Goal: Information Seeking & Learning: Learn about a topic

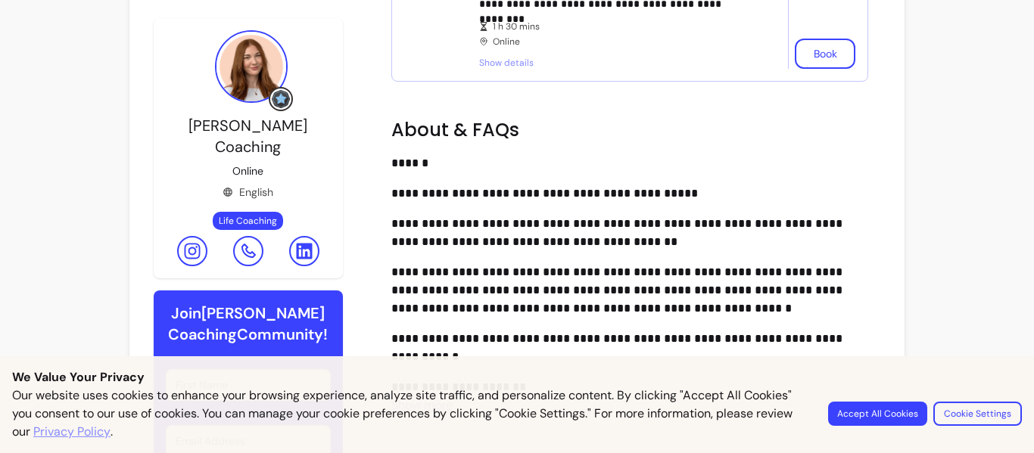
scroll to position [960, 0]
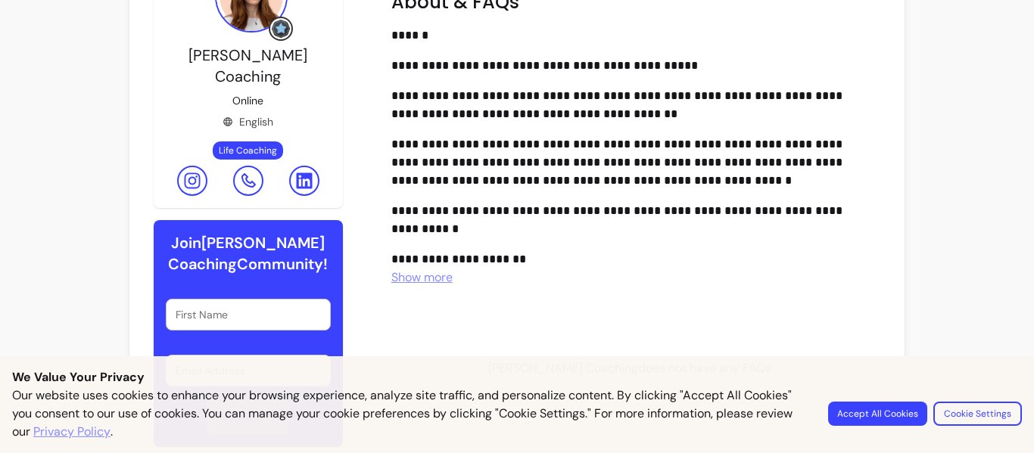
click at [952, 411] on button "Cookie Settings" at bounding box center [977, 414] width 89 height 24
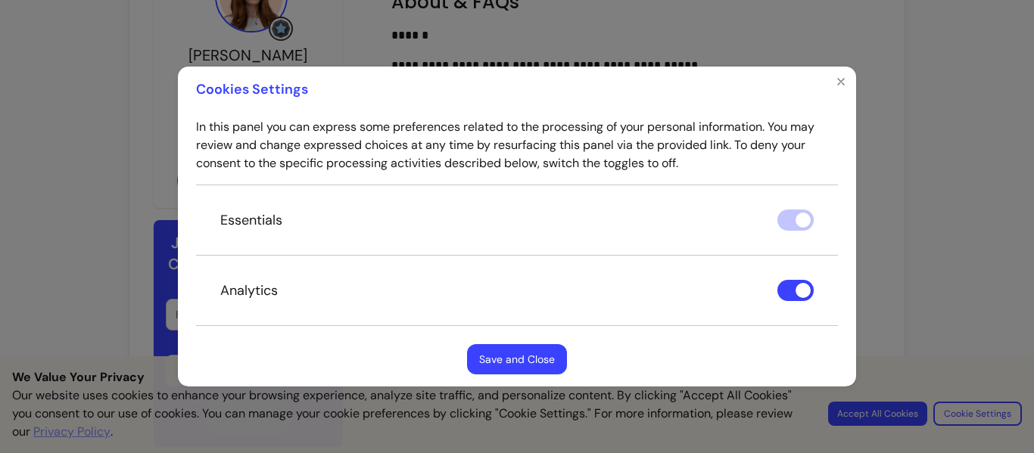
click at [0, 217] on div "Cookies Settings In this panel you can express some preferences related to the …" at bounding box center [517, 226] width 1034 height 453
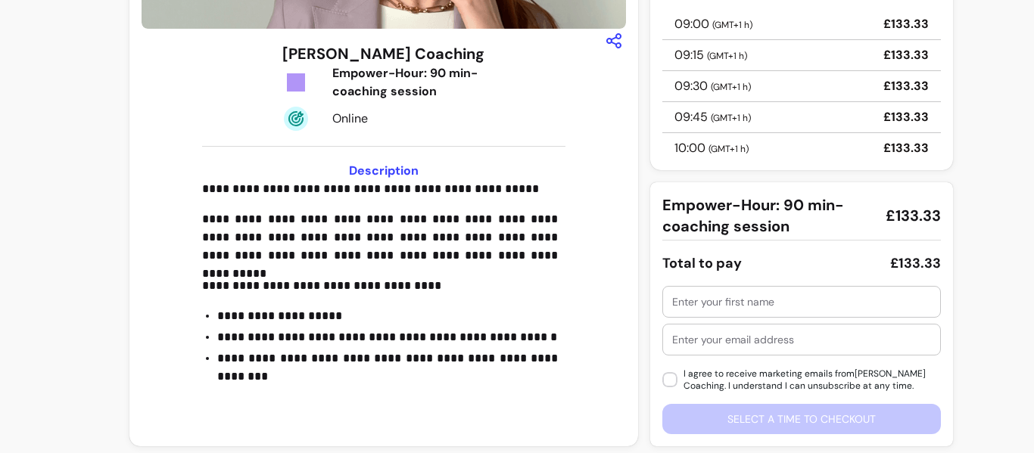
scroll to position [243, 0]
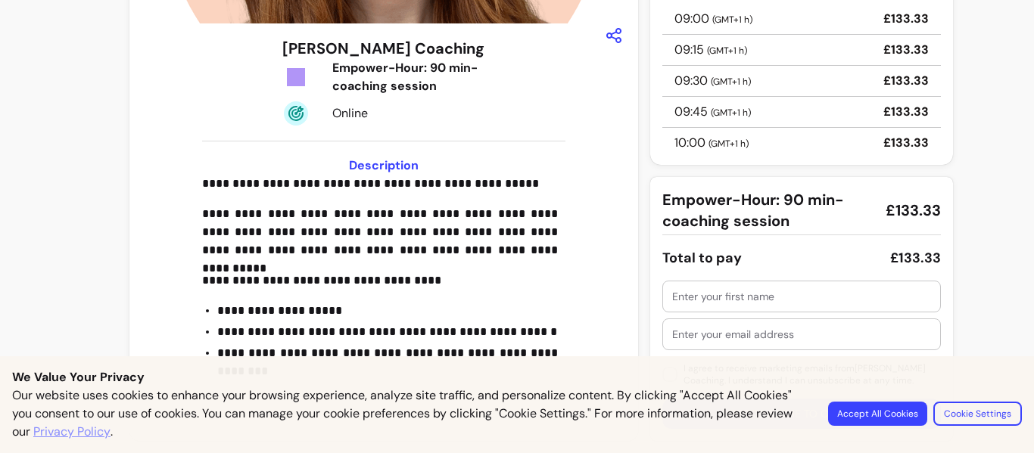
click at [10, 204] on div "**********" at bounding box center [517, 105] width 1034 height 696
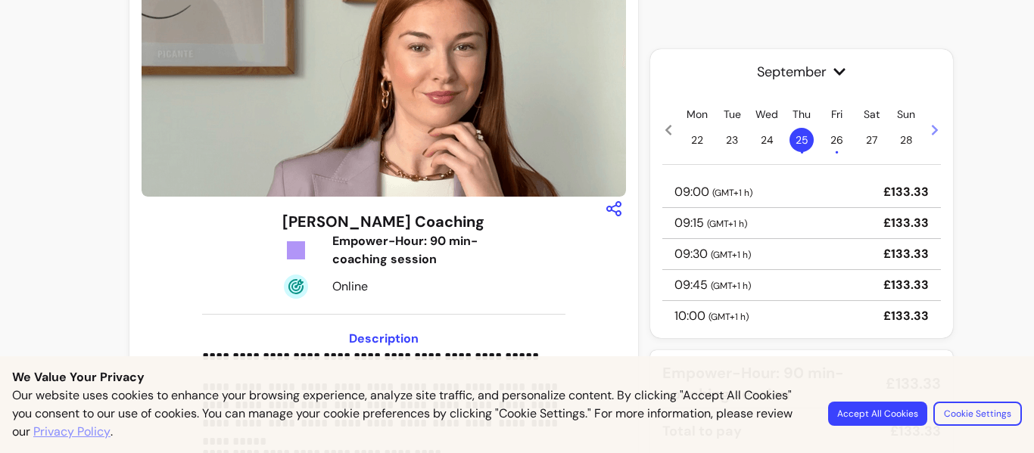
scroll to position [0, 0]
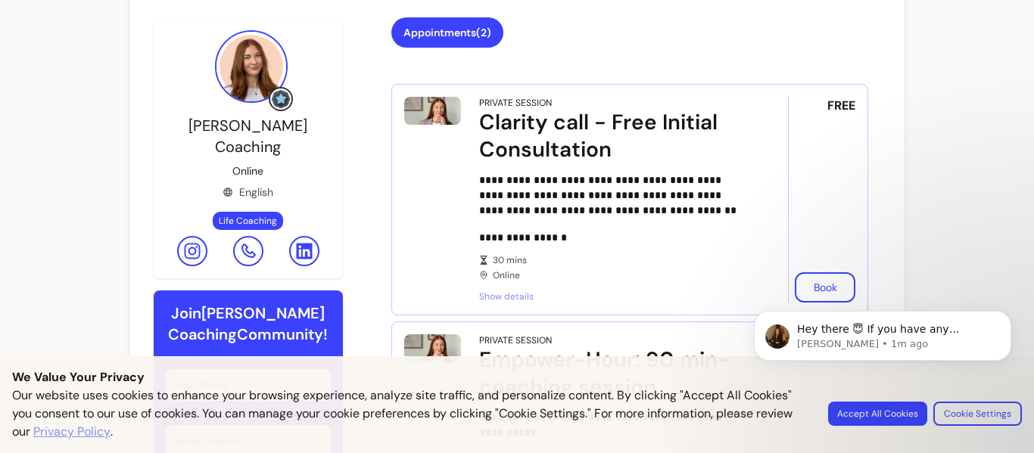
scroll to position [378, 0]
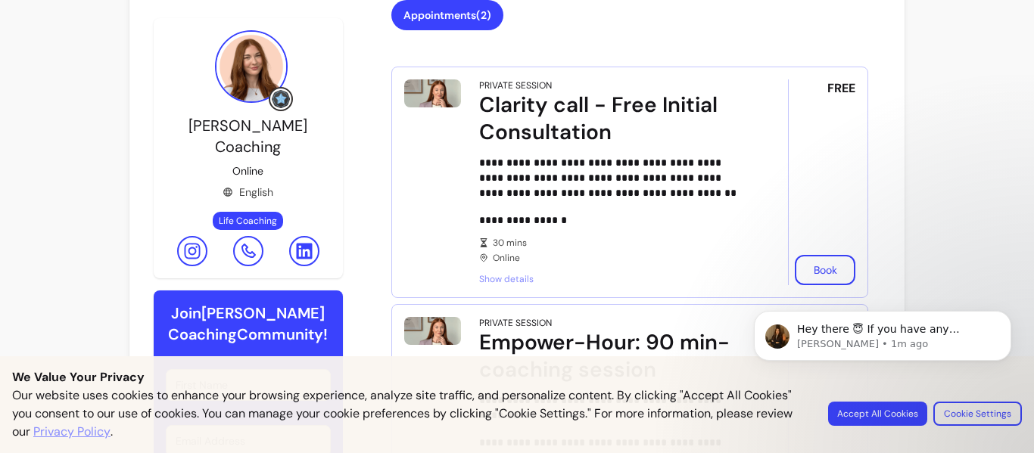
click at [513, 276] on span "Show details" at bounding box center [612, 279] width 267 height 12
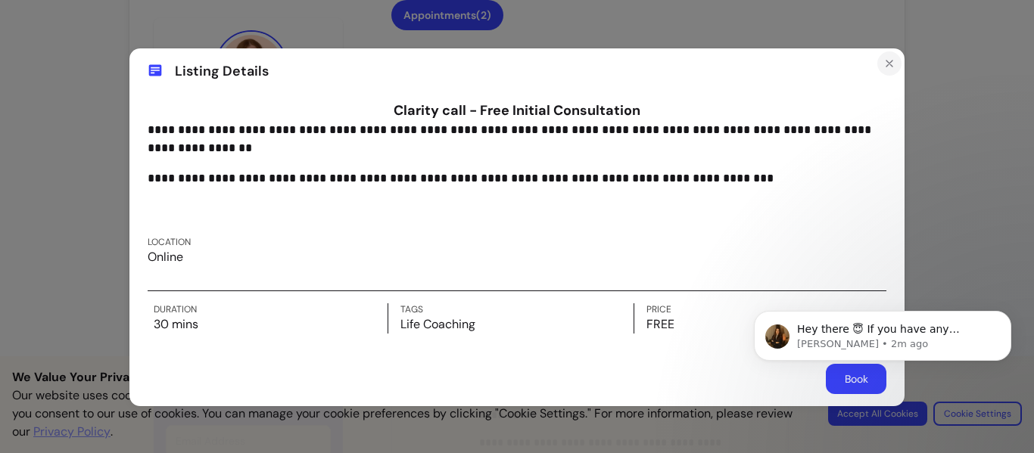
click at [886, 61] on icon "Close" at bounding box center [889, 64] width 6 height 6
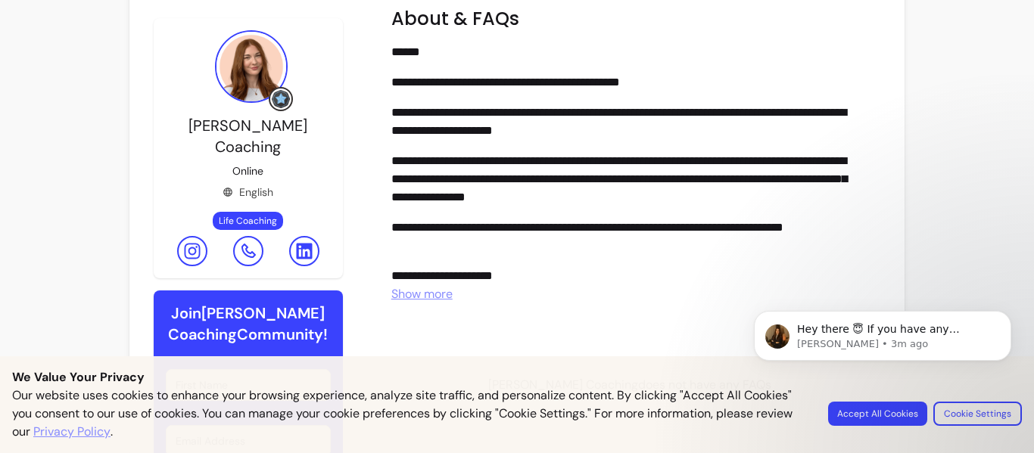
scroll to position [960, 0]
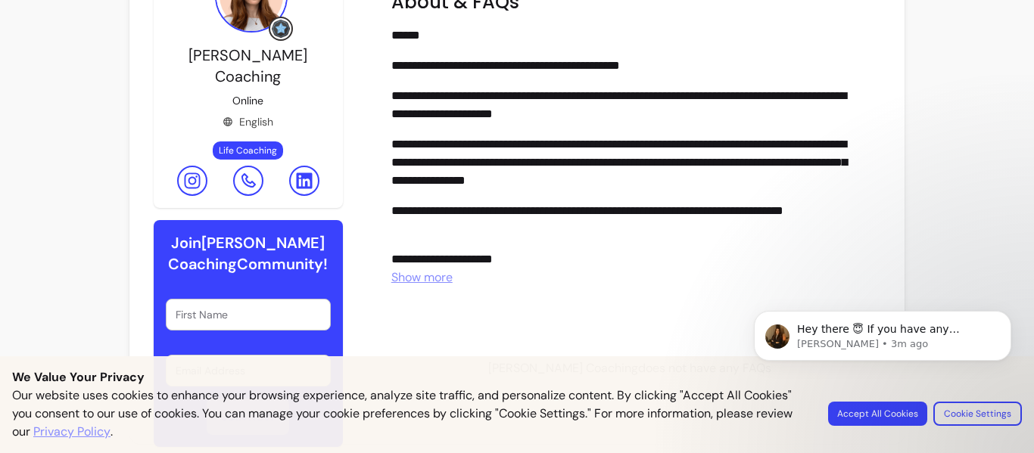
click at [432, 277] on span "Show more" at bounding box center [421, 277] width 61 height 16
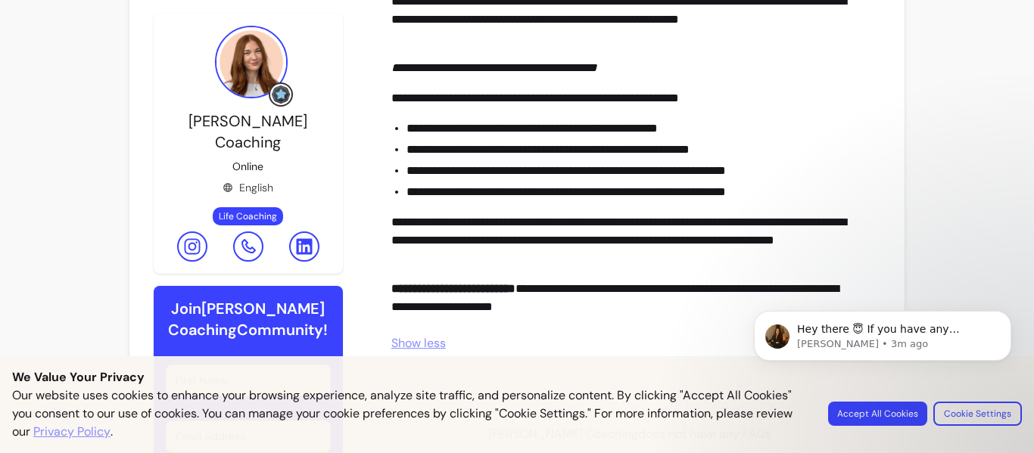
scroll to position [1690, 0]
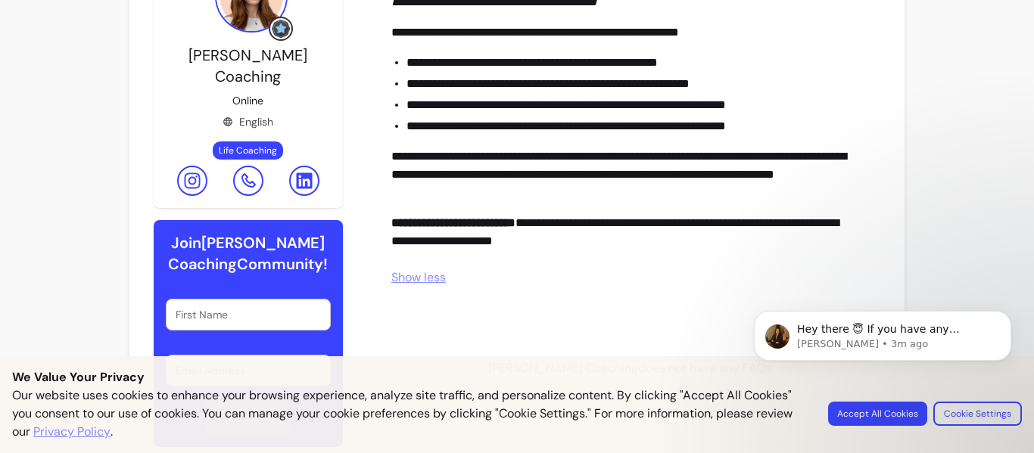
click at [967, 411] on body "Hey there 😇 If you have any question about what you can do with Fluum, I'm here…" at bounding box center [882, 362] width 291 height 154
click at [883, 412] on body "Hey there 😇 If you have any question about what you can do with Fluum, I'm here…" at bounding box center [882, 362] width 291 height 154
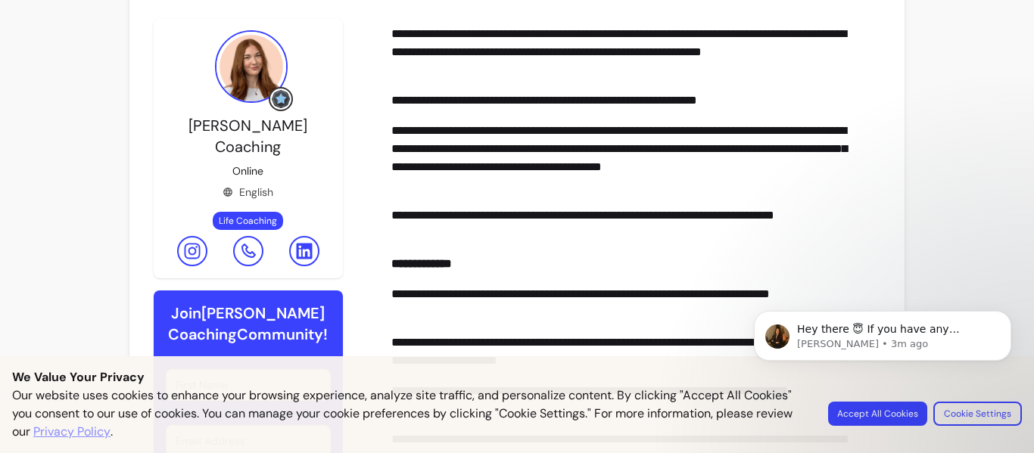
scroll to position [1539, 0]
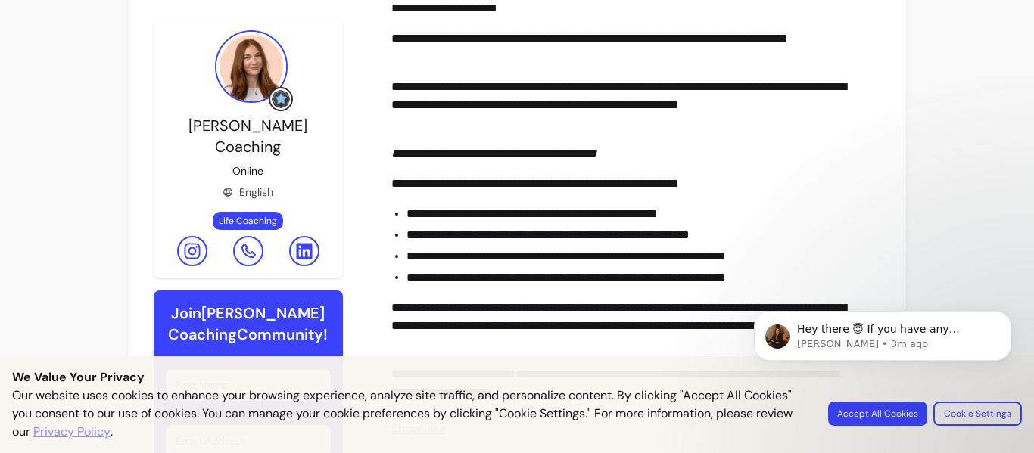
click at [895, 414] on body "Hey there 😇 If you have any question about what you can do with Fluum, I'm here…" at bounding box center [882, 362] width 291 height 154
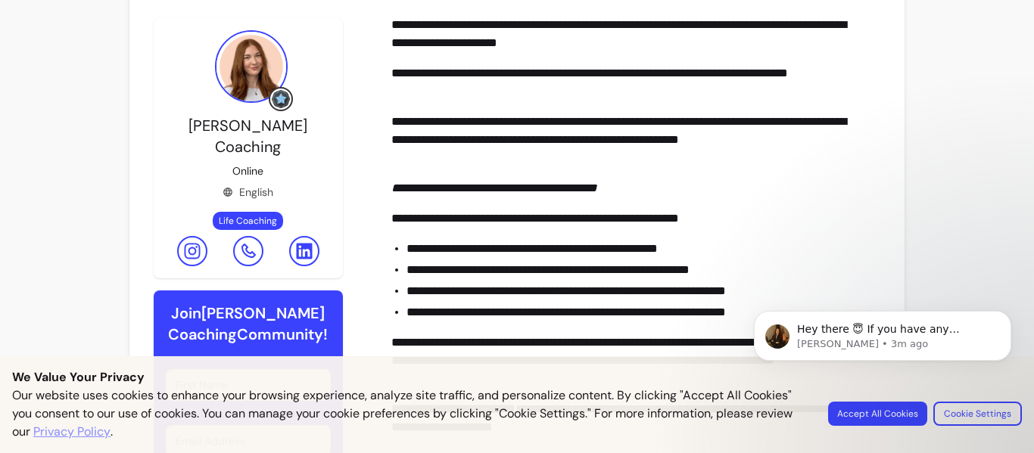
scroll to position [1312, 0]
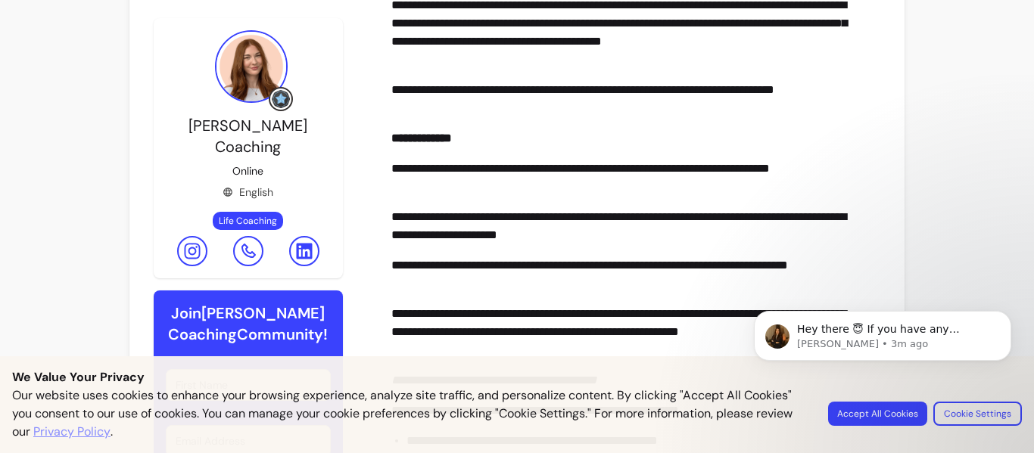
click at [884, 421] on body "Hey there 😇 If you have any question about what you can do with Fluum, I'm here…" at bounding box center [882, 362] width 291 height 154
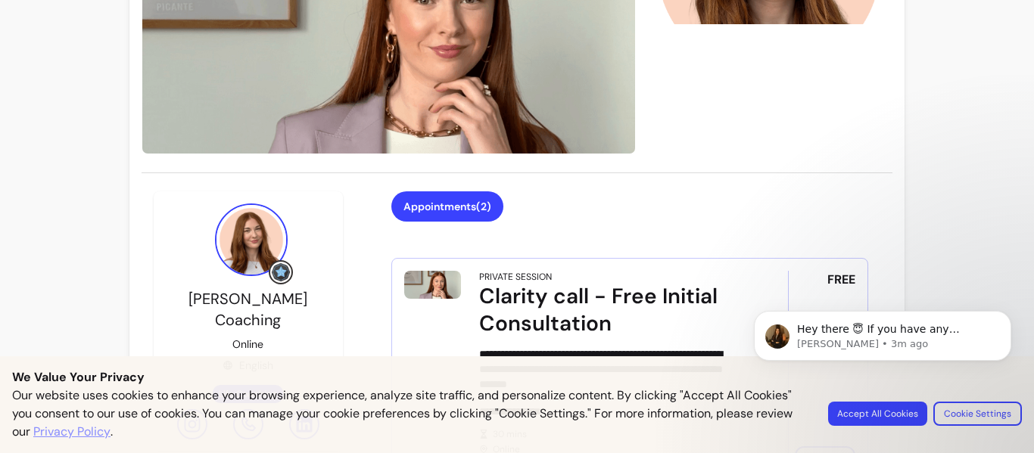
scroll to position [0, 0]
